Goal: Task Accomplishment & Management: Use online tool/utility

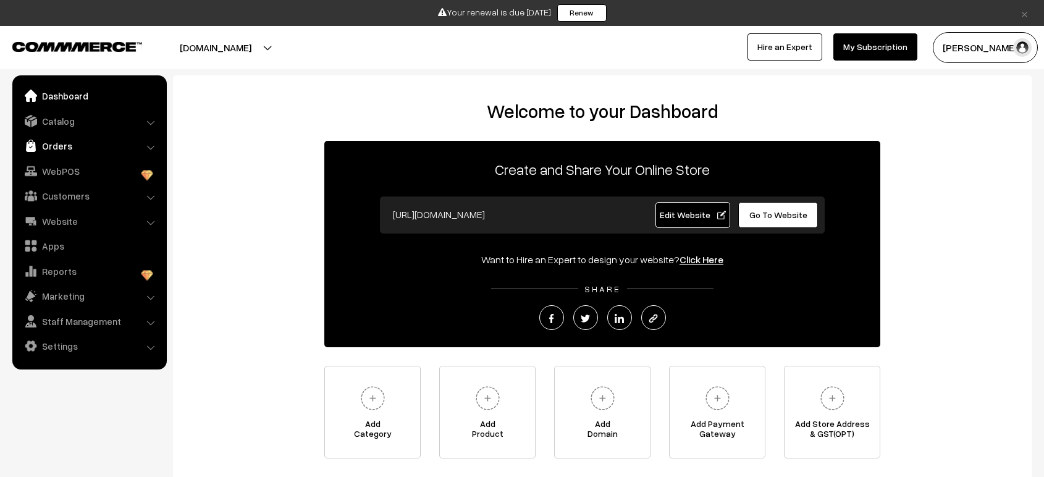
click at [45, 145] on link "Orders" at bounding box center [88, 146] width 147 height 22
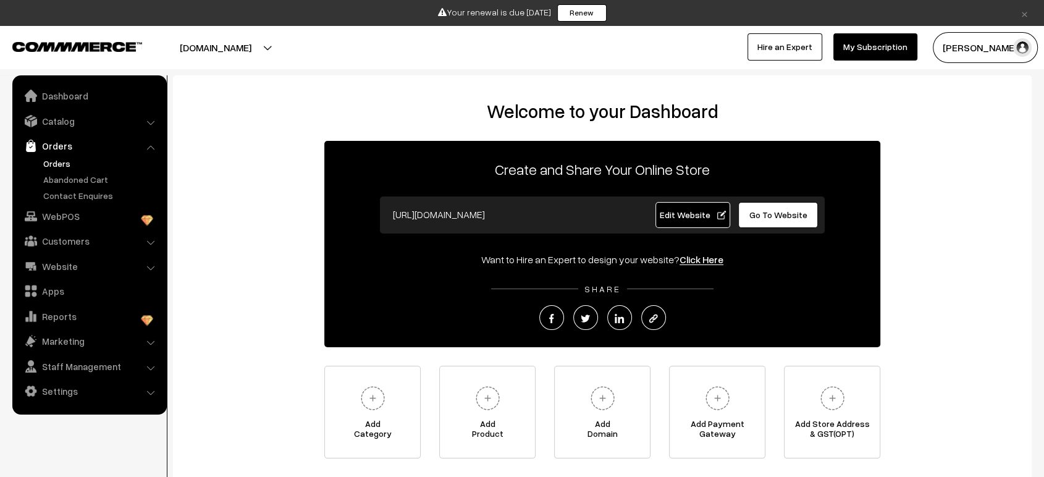
click at [57, 162] on link "Orders" at bounding box center [101, 163] width 122 height 13
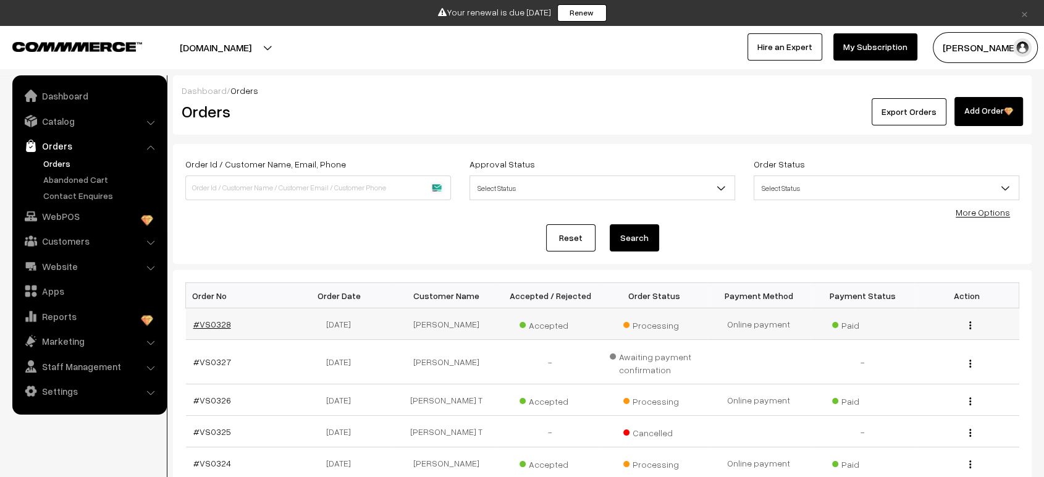
click at [211, 319] on link "#VS0328" at bounding box center [212, 324] width 38 height 11
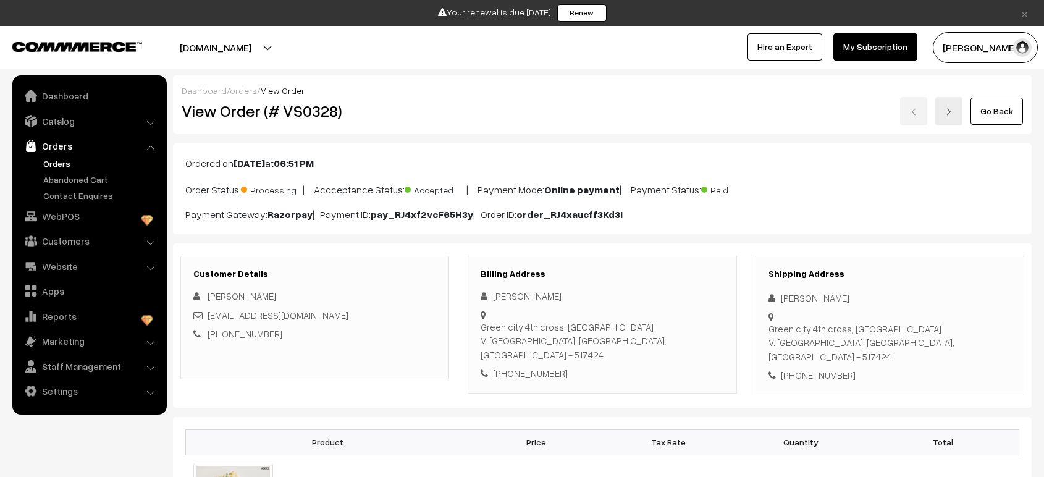
scroll to position [591, 0]
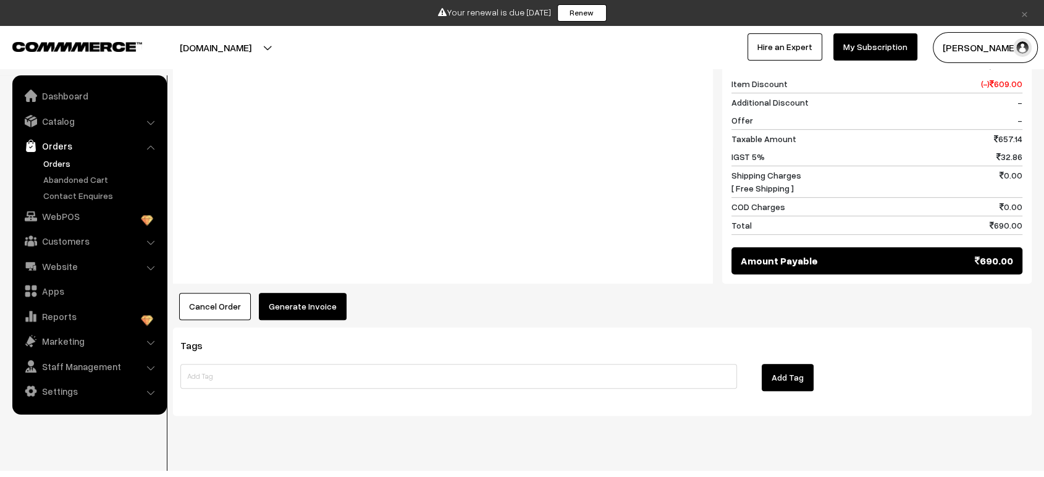
click at [312, 293] on button "Generate Invoice" at bounding box center [303, 306] width 88 height 27
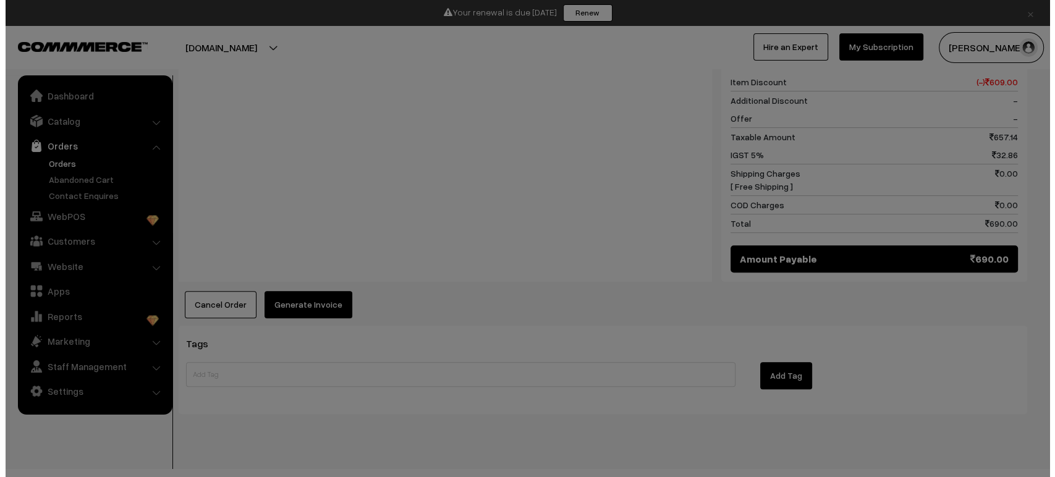
scroll to position [592, 0]
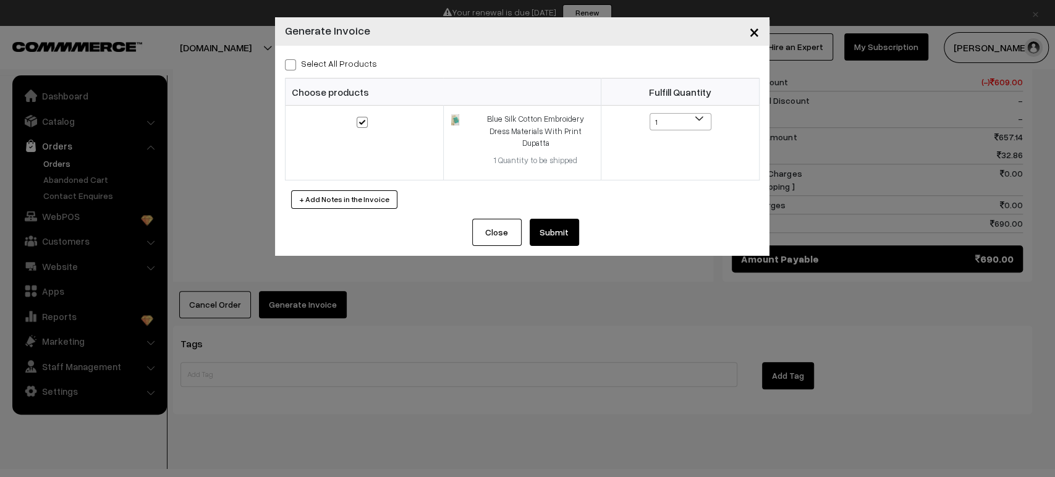
click at [285, 64] on span at bounding box center [290, 64] width 11 height 11
click at [285, 64] on input "Select All Products" at bounding box center [289, 63] width 8 height 8
checkbox input "true"
click at [544, 219] on button "Submit" at bounding box center [553, 232] width 49 height 27
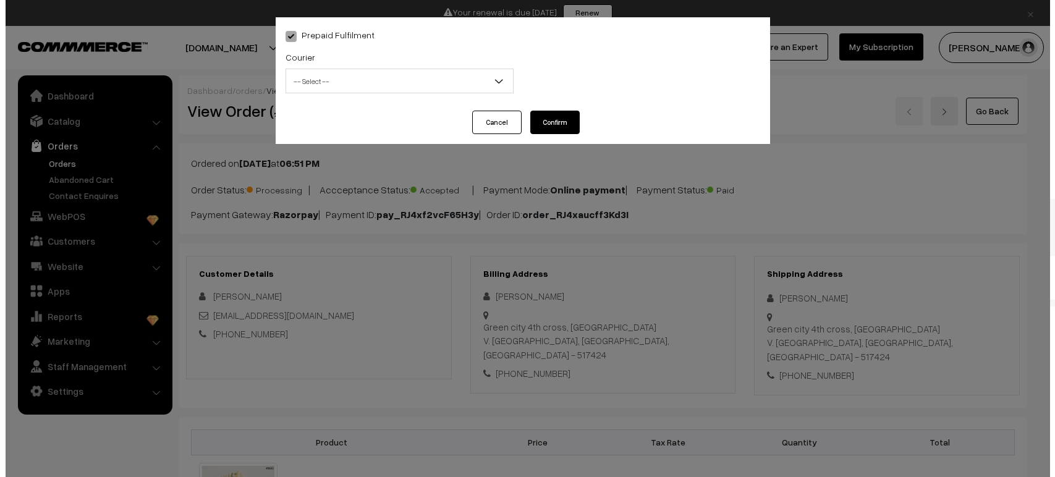
scroll to position [893, 0]
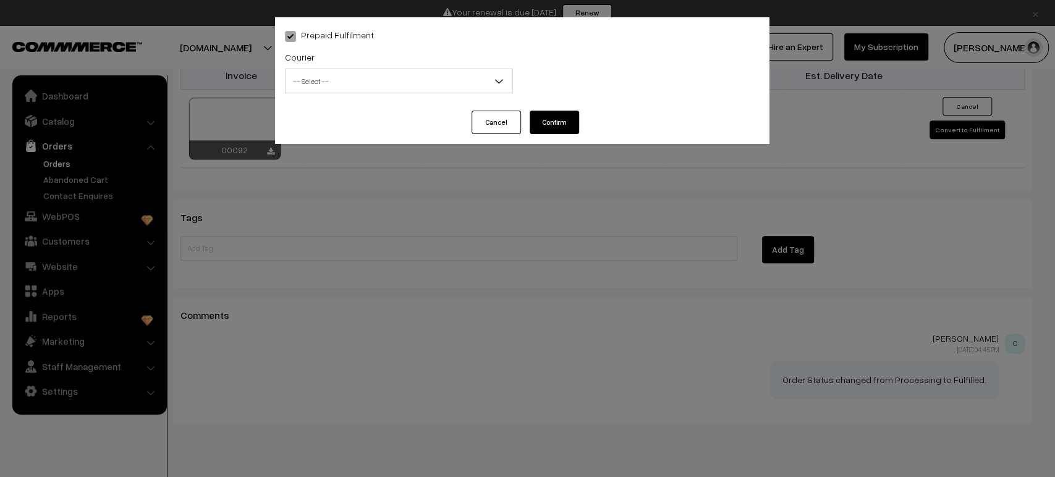
click at [384, 83] on span "-- Select --" at bounding box center [398, 81] width 227 height 22
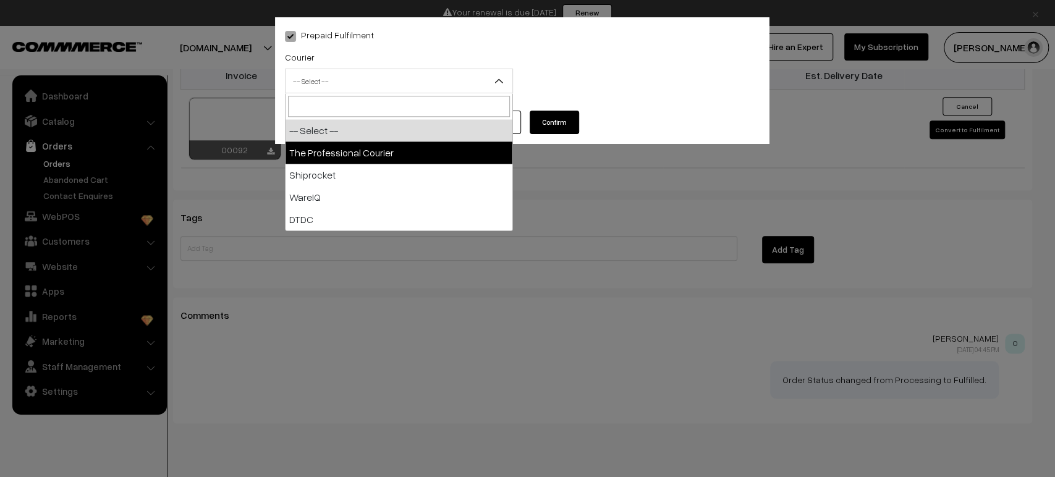
select select "1"
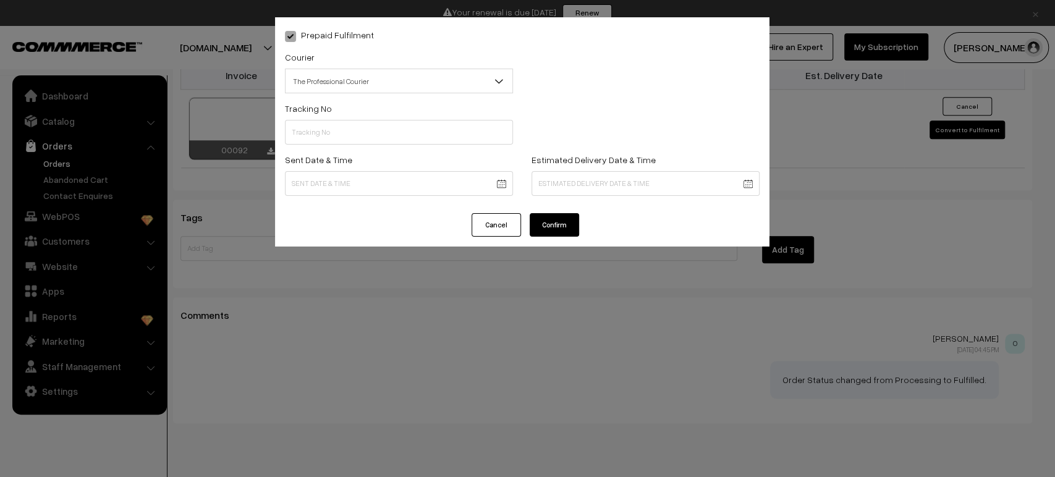
click at [495, 223] on button "Cancel" at bounding box center [495, 224] width 49 height 23
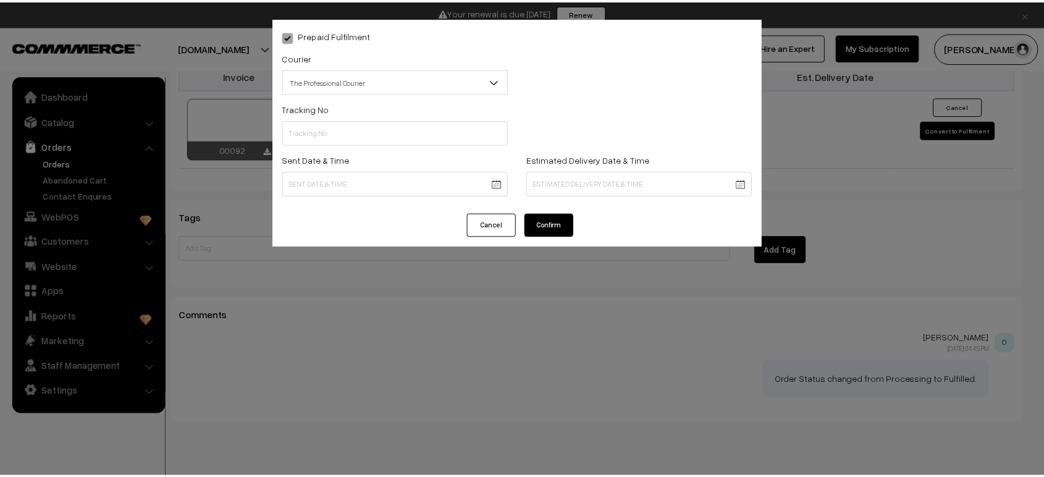
scroll to position [891, 0]
